Goal: Information Seeking & Learning: Learn about a topic

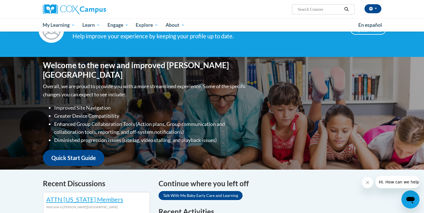
scroll to position [28, 0]
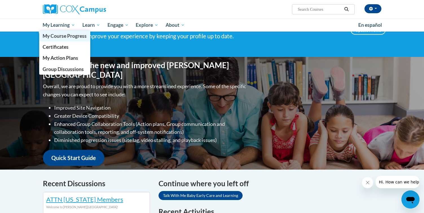
drag, startPoint x: 58, startPoint y: 24, endPoint x: 58, endPoint y: 36, distance: 12.1
click at [58, 24] on span "My Learning" at bounding box center [59, 25] width 32 height 7
click at [58, 36] on span "My Course Progress" at bounding box center [65, 36] width 44 height 6
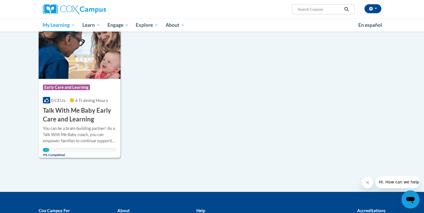
scroll to position [85, 0]
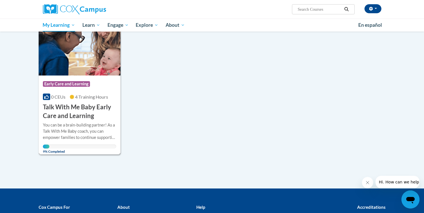
click at [72, 116] on h3 "Talk With Me Baby Early Care and Learning" at bounding box center [80, 112] width 74 height 18
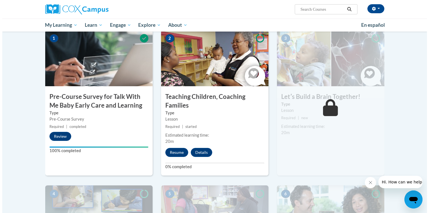
scroll to position [113, 0]
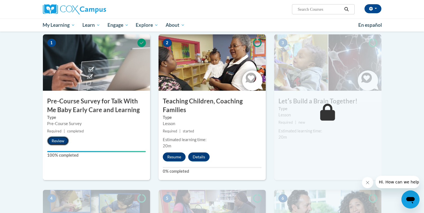
click at [54, 141] on button "Review" at bounding box center [58, 141] width 22 height 9
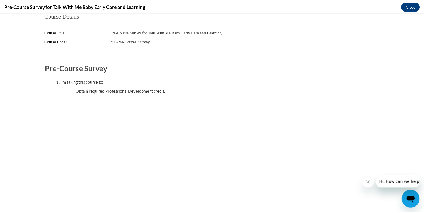
scroll to position [0, 0]
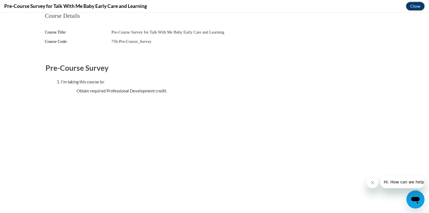
click at [415, 6] on button "Close" at bounding box center [414, 6] width 19 height 9
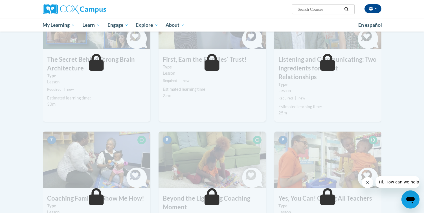
click at [211, 137] on img at bounding box center [212, 160] width 107 height 56
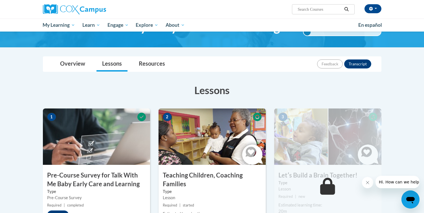
scroll to position [56, 0]
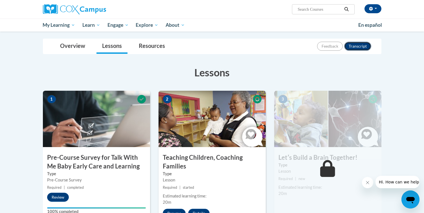
click at [358, 45] on button "Transcript" at bounding box center [357, 46] width 27 height 9
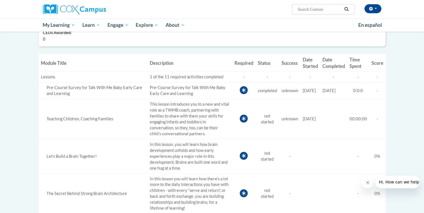
scroll to position [141, 0]
